Goal: Find contact information: Find contact information

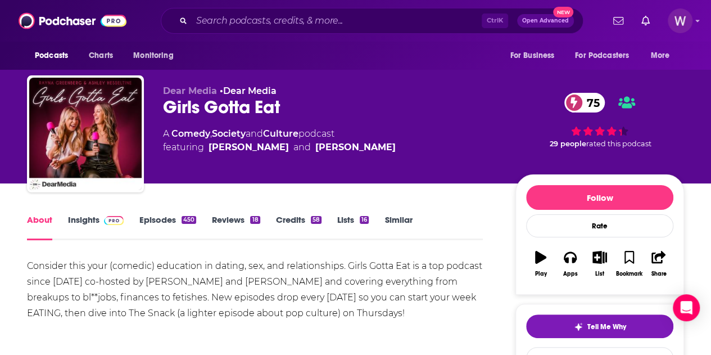
click at [96, 223] on link "Insights" at bounding box center [96, 227] width 56 height 26
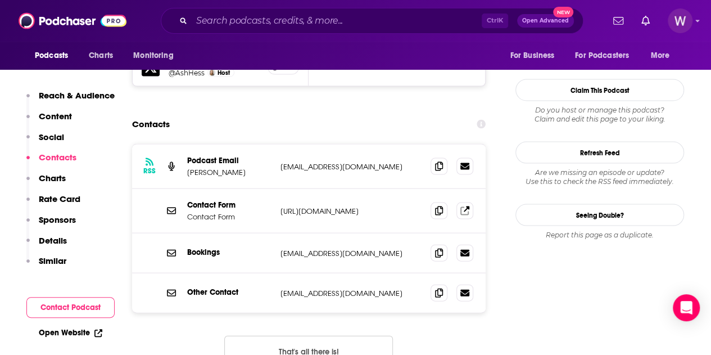
scroll to position [1124, 0]
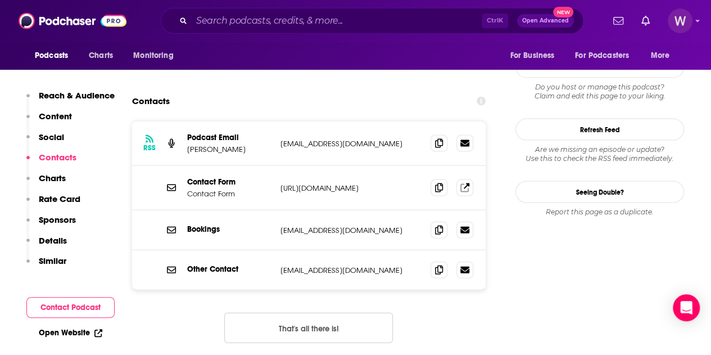
drag, startPoint x: 279, startPoint y: 158, endPoint x: 404, endPoint y: 161, distance: 124.8
click at [404, 210] on div "Bookings [EMAIL_ADDRESS][DOMAIN_NAME] [EMAIL_ADDRESS][DOMAIN_NAME]" at bounding box center [309, 230] width 354 height 40
copy p "[EMAIL_ADDRESS][DOMAIN_NAME]"
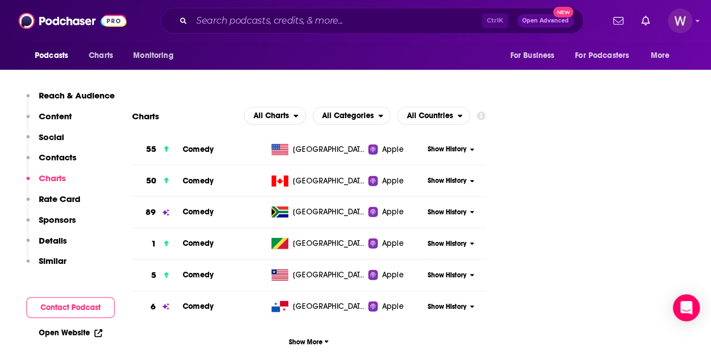
scroll to position [1630, 0]
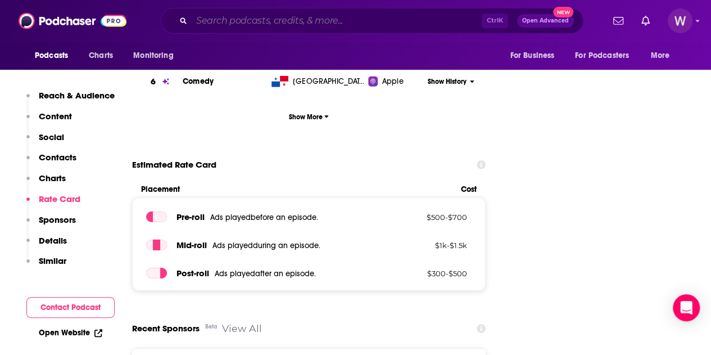
click at [290, 28] on input "Search podcasts, credits, & more..." at bounding box center [337, 21] width 290 height 18
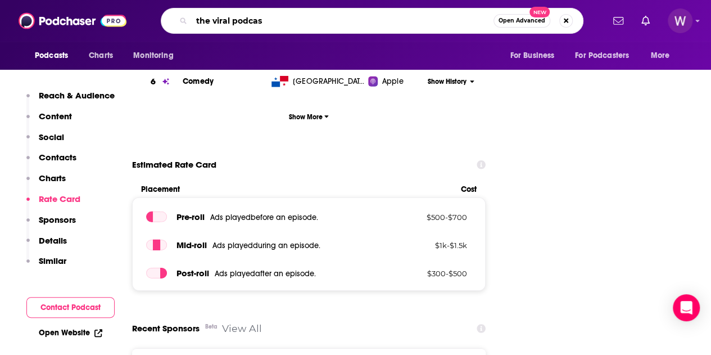
type input "the viral podcast"
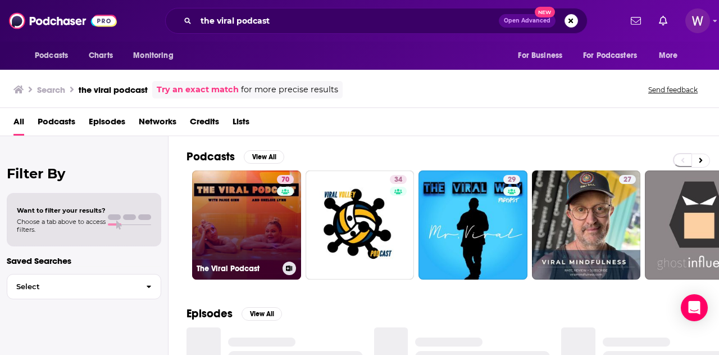
click at [268, 241] on link "70 The Viral Podcast" at bounding box center [246, 224] width 109 height 109
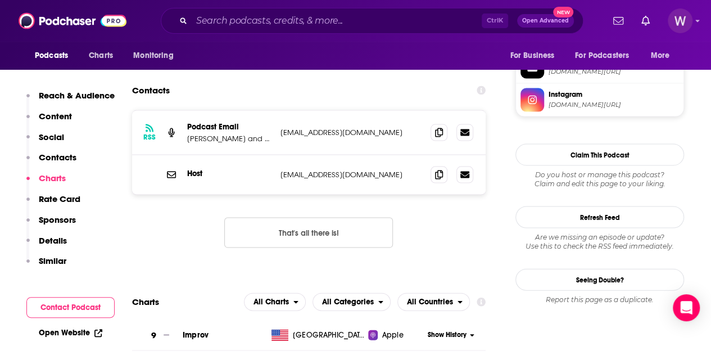
scroll to position [956, 0]
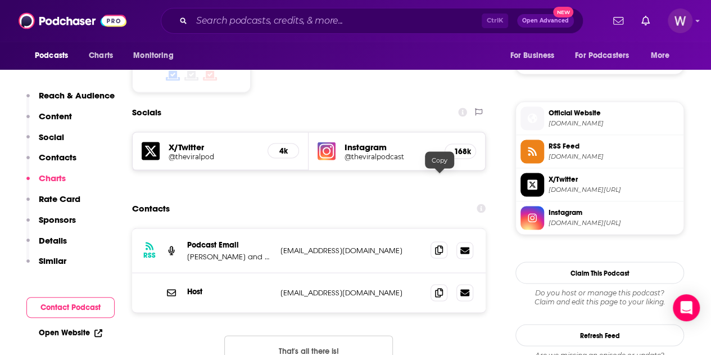
click at [444, 241] on span at bounding box center [439, 249] width 17 height 17
click at [230, 8] on div "Ctrl K Open Advanced New" at bounding box center [372, 21] width 423 height 26
click at [227, 16] on input "Search podcasts, credits, & more..." at bounding box center [337, 21] width 290 height 18
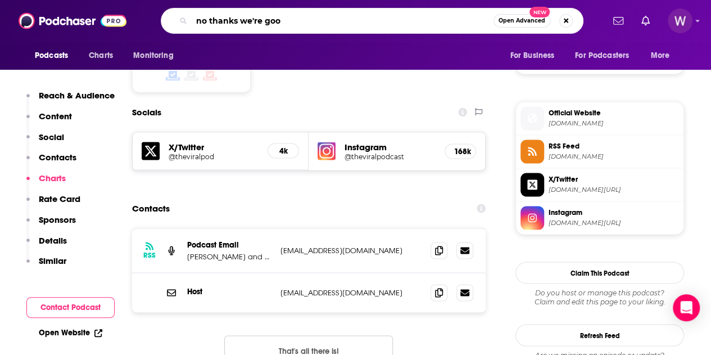
type input "no thanks we're good"
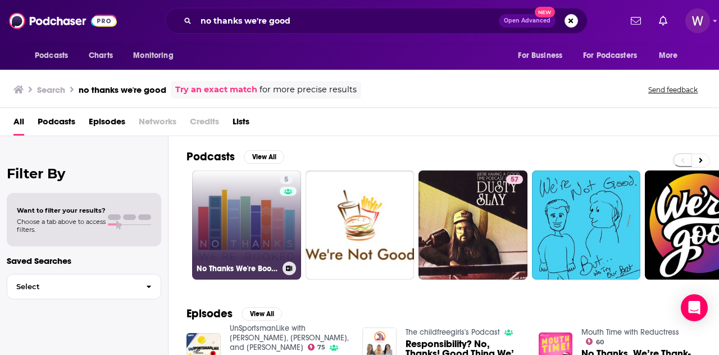
click at [275, 258] on link "5 No Thanks We're Booked" at bounding box center [246, 224] width 109 height 109
click at [279, 210] on link "5 No Thanks We're Booked" at bounding box center [246, 224] width 109 height 109
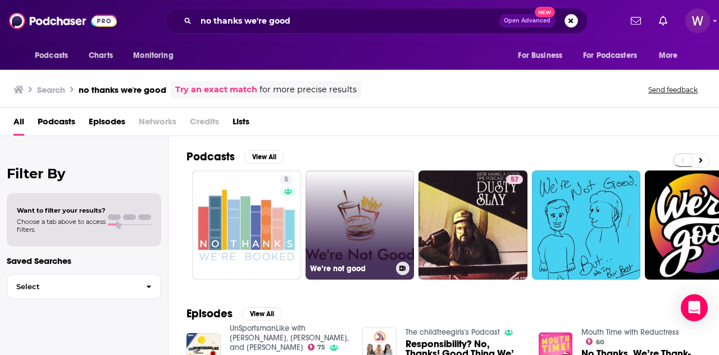
click at [381, 245] on link "We’re not good" at bounding box center [360, 224] width 109 height 109
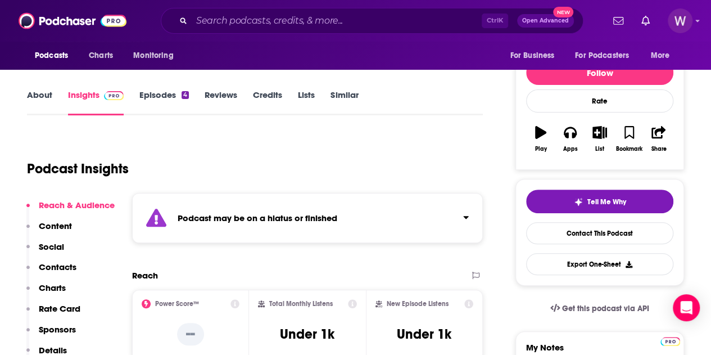
scroll to position [169, 0]
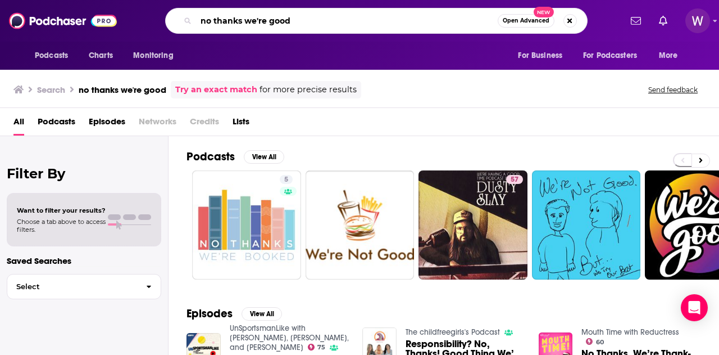
click at [242, 17] on input "no thanks we're good" at bounding box center [347, 21] width 302 height 18
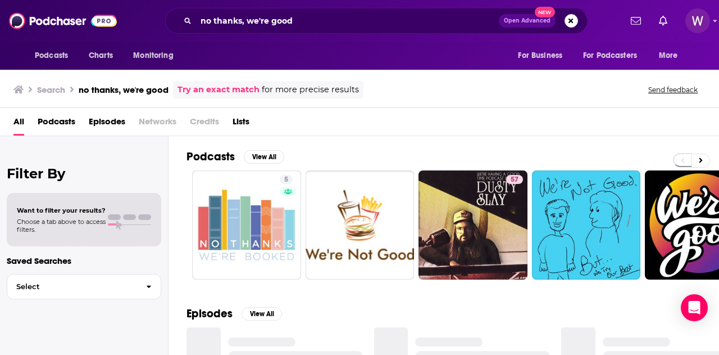
click at [73, 124] on span "Podcasts" at bounding box center [57, 123] width 38 height 23
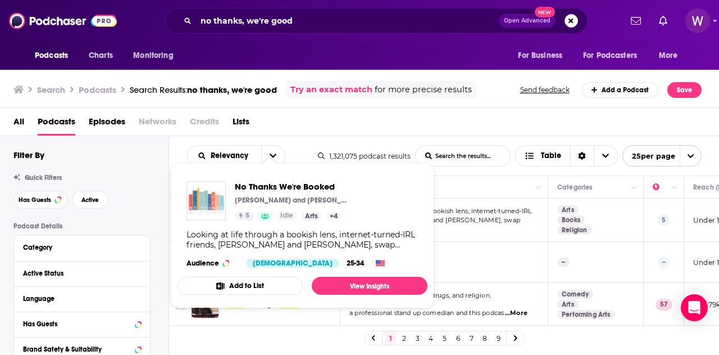
click at [422, 111] on div "All Podcasts Episodes Networks Credits Lists" at bounding box center [360, 122] width 720 height 28
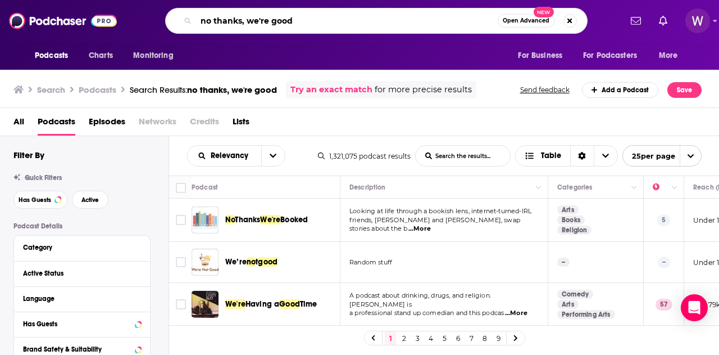
drag, startPoint x: 313, startPoint y: 14, endPoint x: 66, endPoint y: 52, distance: 249.1
click at [98, 40] on div "Podcasts Charts Monitoring no thanks, we're good Open Advanced New For Business…" at bounding box center [359, 21] width 719 height 42
type input "absolutely not"
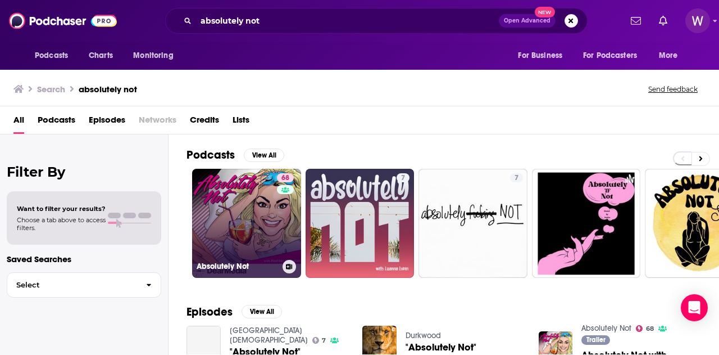
click at [261, 216] on link "68 Absolutely Not" at bounding box center [246, 223] width 109 height 109
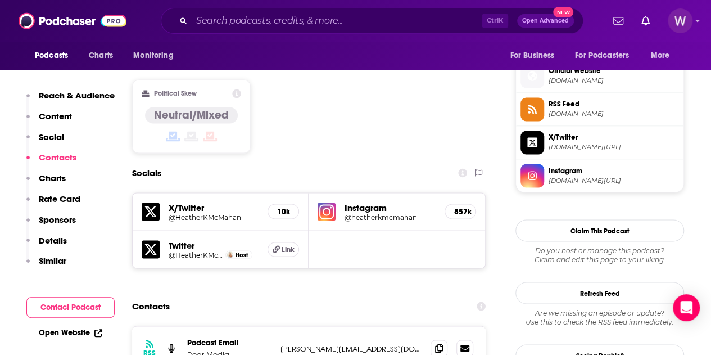
scroll to position [956, 0]
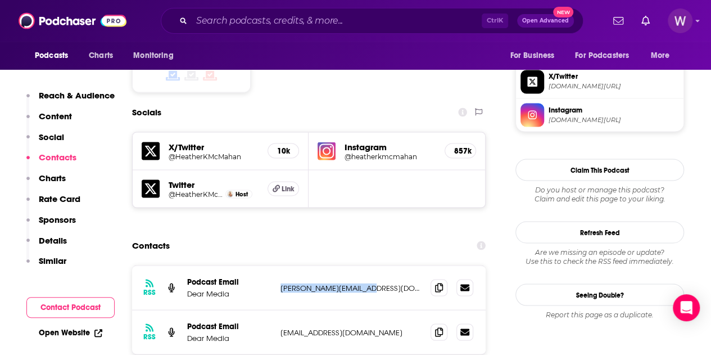
drag, startPoint x: 373, startPoint y: 220, endPoint x: 282, endPoint y: 221, distance: 90.5
click at [282, 283] on p "[PERSON_NAME][EMAIL_ADDRESS][DOMAIN_NAME]" at bounding box center [350, 288] width 141 height 10
copy p "[PERSON_NAME][EMAIL_ADDRESS][DOMAIN_NAME]"
click at [290, 19] on input "Search podcasts, credits, & more..." at bounding box center [337, 21] width 290 height 18
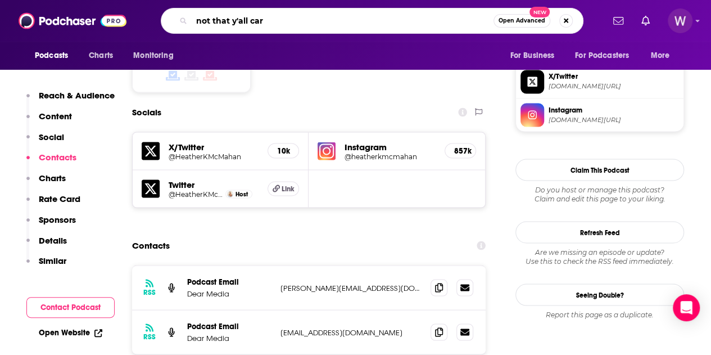
type input "not that y'all care"
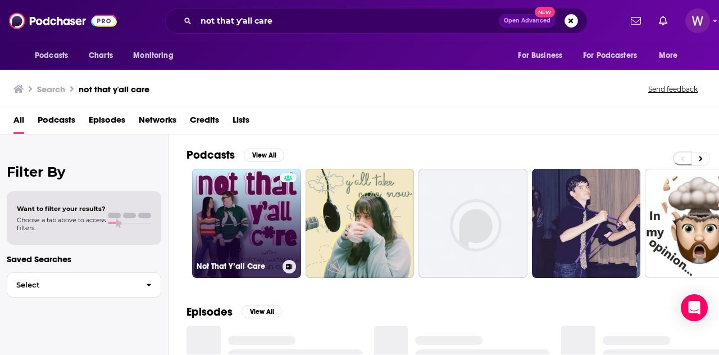
click at [245, 260] on div "Not That Y’all Care" at bounding box center [247, 266] width 100 height 13
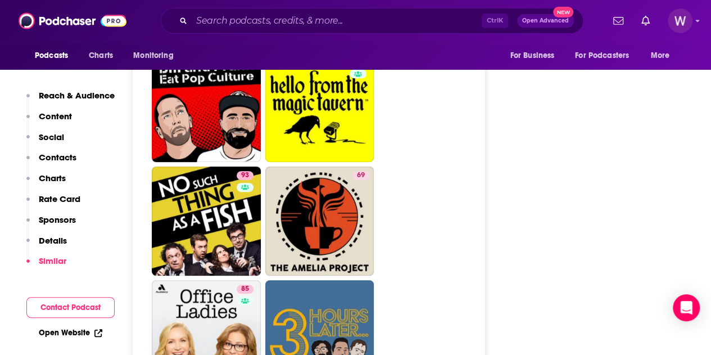
scroll to position [2305, 0]
